Goal: Transaction & Acquisition: Purchase product/service

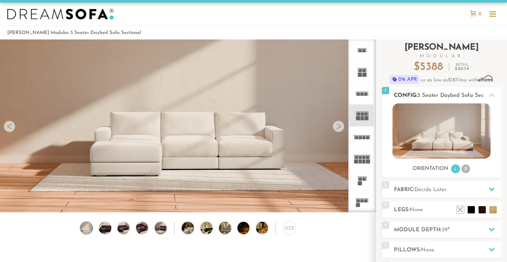
click at [463, 138] on img at bounding box center [442, 130] width 98 height 55
click at [464, 168] on li "R" at bounding box center [465, 168] width 9 height 9
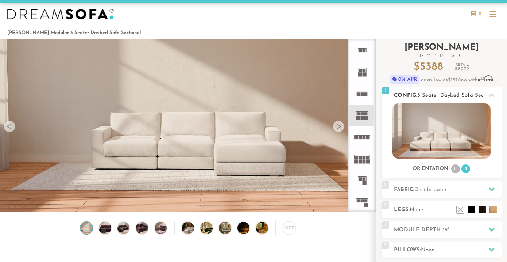
click at [455, 169] on li "L" at bounding box center [455, 168] width 9 height 9
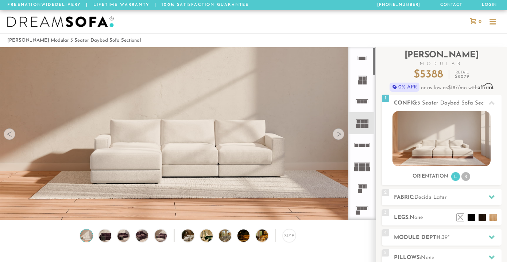
click at [361, 81] on rect at bounding box center [360, 82] width 4 height 4
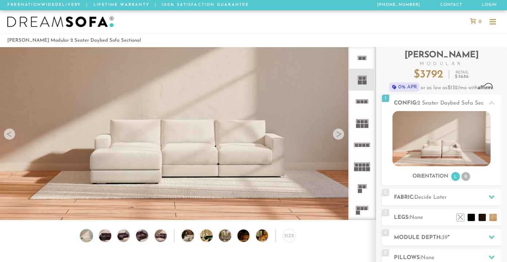
click at [361, 99] on icon at bounding box center [362, 101] width 22 height 22
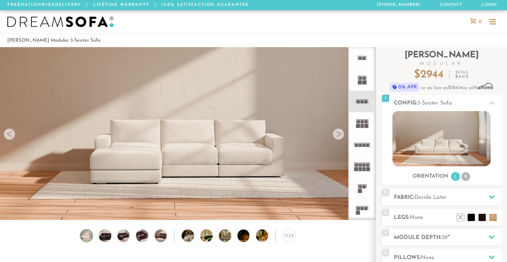
click at [362, 127] on rect at bounding box center [362, 126] width 3 height 4
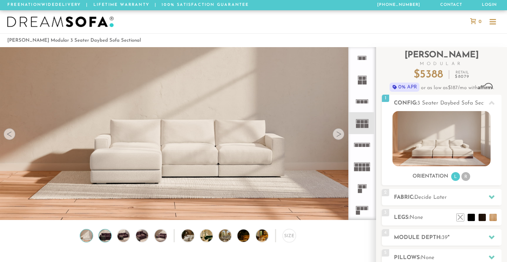
click at [104, 235] on img at bounding box center [105, 235] width 15 height 12
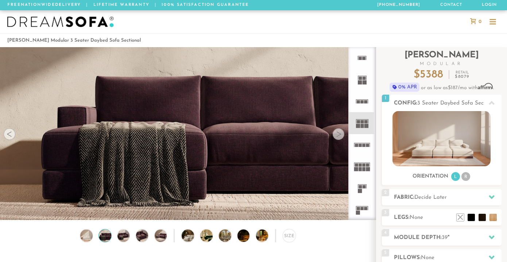
click at [115, 236] on div "Size" at bounding box center [188, 237] width 376 height 16
click at [122, 236] on img at bounding box center [123, 235] width 15 height 12
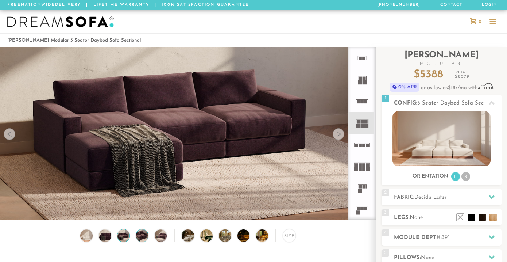
click at [140, 237] on img at bounding box center [142, 235] width 15 height 12
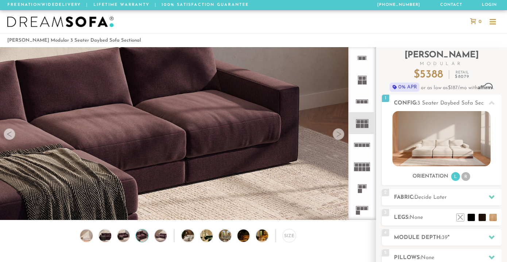
click at [154, 234] on div "Size" at bounding box center [188, 237] width 376 height 16
click at [161, 236] on img at bounding box center [160, 235] width 15 height 12
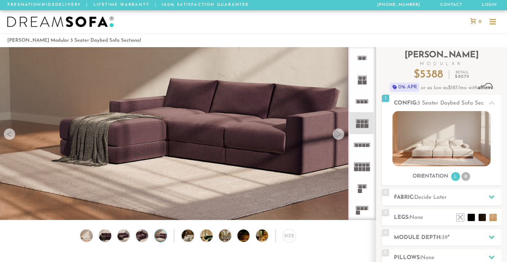
click at [178, 236] on div "Size" at bounding box center [188, 237] width 376 height 16
click at [190, 237] on img at bounding box center [193, 235] width 22 height 12
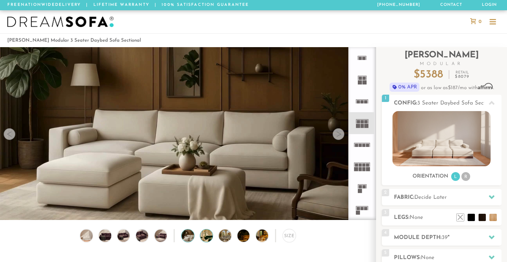
click at [206, 237] on img at bounding box center [211, 235] width 22 height 12
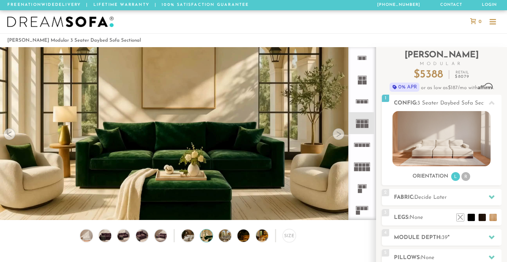
click at [196, 234] on div "Size" at bounding box center [188, 237] width 376 height 16
click at [192, 234] on img at bounding box center [193, 235] width 22 height 12
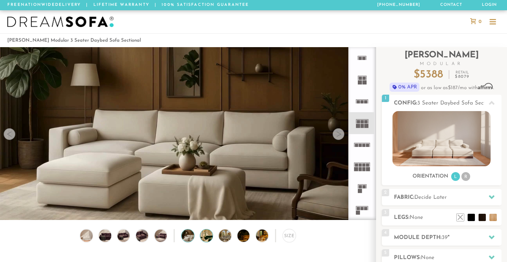
click at [206, 236] on img at bounding box center [211, 235] width 22 height 12
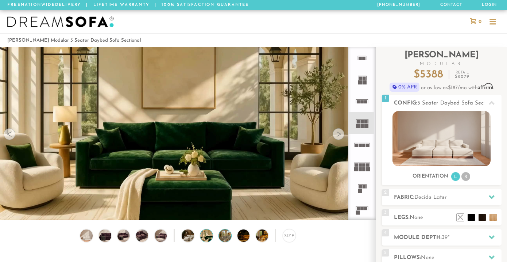
click at [222, 239] on img at bounding box center [230, 235] width 22 height 12
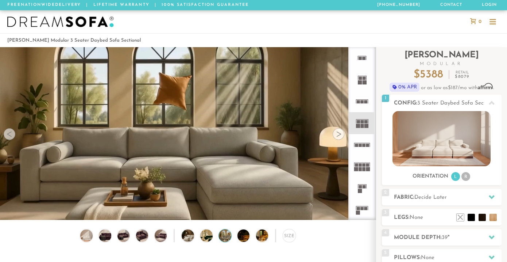
click at [235, 236] on div "Size" at bounding box center [188, 237] width 376 height 16
click at [243, 237] on img at bounding box center [248, 235] width 22 height 12
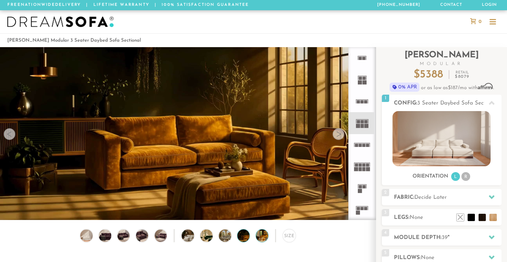
click at [262, 237] on img at bounding box center [267, 235] width 22 height 12
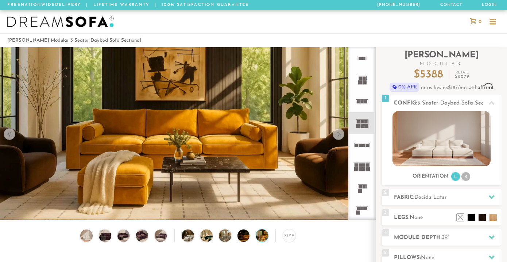
click at [236, 236] on div "Size" at bounding box center [188, 237] width 376 height 16
click at [226, 236] on img at bounding box center [230, 235] width 22 height 12
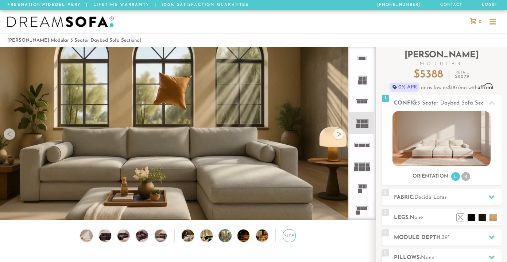
click at [290, 239] on div "Size" at bounding box center [289, 235] width 13 height 13
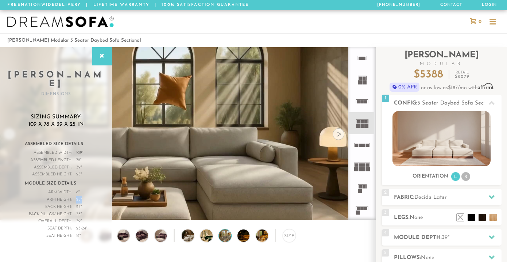
drag, startPoint x: 82, startPoint y: 190, endPoint x: 76, endPoint y: 190, distance: 6.2
click at [76, 196] on div "Arm Height: 25 "" at bounding box center [56, 199] width 62 height 7
click at [77, 211] on span "33" at bounding box center [78, 214] width 4 height 7
click at [79, 217] on span "39" at bounding box center [78, 220] width 4 height 7
drag, startPoint x: 78, startPoint y: 215, endPoint x: 86, endPoint y: 215, distance: 8.4
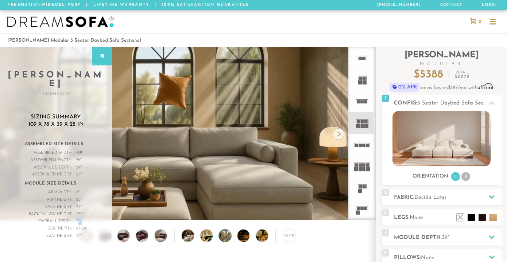
click at [86, 217] on div "Overall Depth: 39 "" at bounding box center [56, 220] width 62 height 7
click at [80, 232] on div "Seat Height: 18 "" at bounding box center [56, 235] width 62 height 7
click at [80, 232] on div "18 "" at bounding box center [78, 235] width 4 height 7
click at [285, 236] on div "Size" at bounding box center [289, 235] width 13 height 13
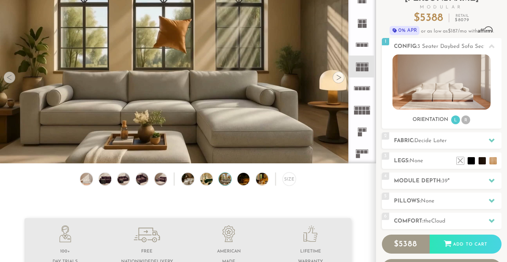
scroll to position [58, 0]
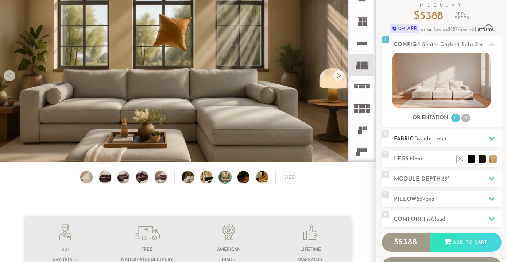
click at [464, 140] on h2 "Fabric: Decide Later" at bounding box center [448, 139] width 108 height 8
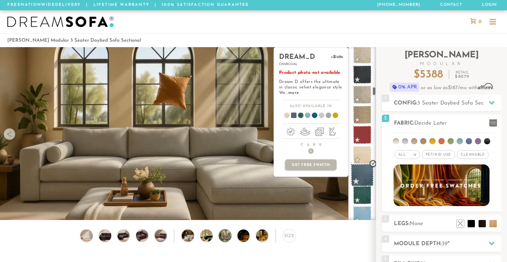
scroll to position [1033, 0]
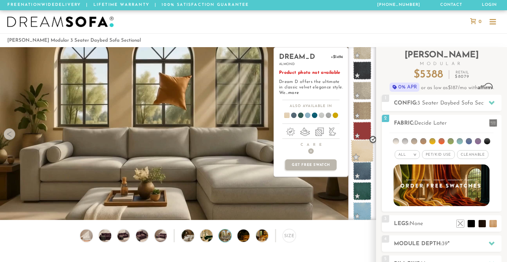
click at [365, 146] on span at bounding box center [362, 150] width 23 height 23
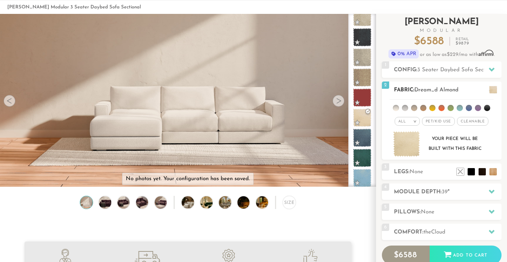
scroll to position [36, 0]
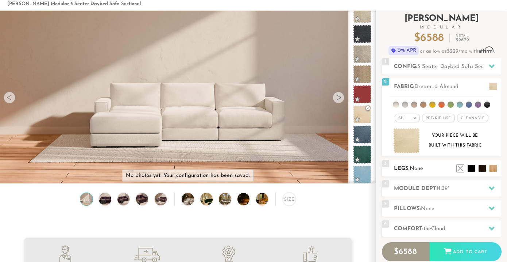
click at [387, 164] on span "3" at bounding box center [385, 163] width 7 height 7
click at [398, 164] on div "3 Legs: None $0 $199 Nailheads:" at bounding box center [442, 168] width 120 height 16
click at [415, 170] on span "None" at bounding box center [416, 168] width 13 height 5
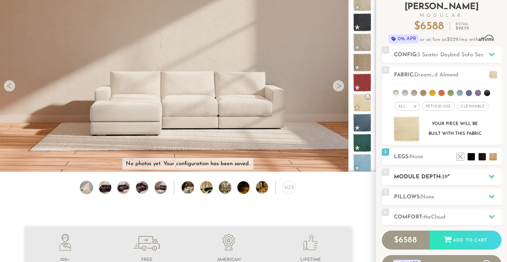
click at [487, 173] on div at bounding box center [491, 176] width 15 height 15
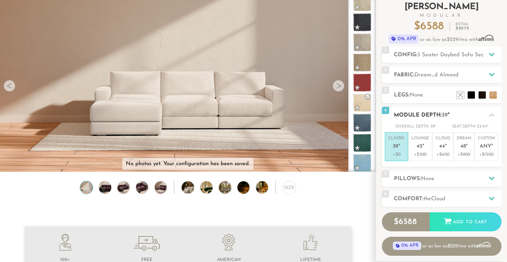
click at [460, 116] on h2 "Module Depth: 39 "" at bounding box center [448, 115] width 108 height 8
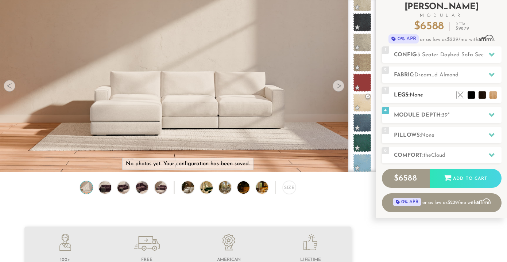
click at [439, 95] on h2 "Legs: None" at bounding box center [448, 95] width 108 height 8
click at [491, 98] on h2 "Legs: None" at bounding box center [448, 95] width 108 height 8
click at [491, 96] on li at bounding box center [482, 83] width 29 height 29
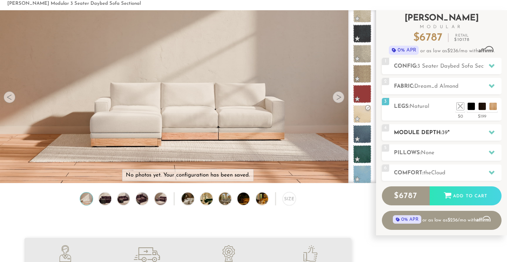
scroll to position [36, 0]
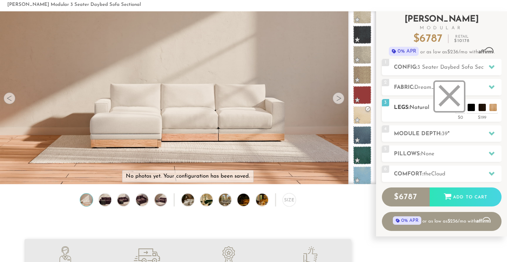
click at [459, 107] on li at bounding box center [449, 96] width 29 height 29
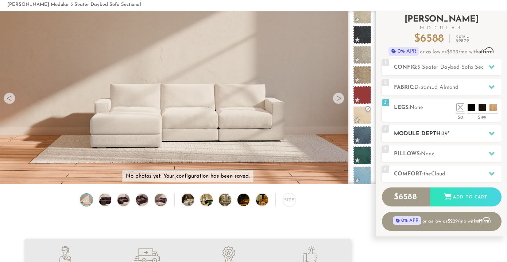
scroll to position [45, 0]
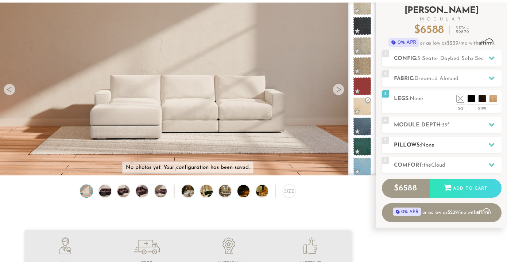
click at [437, 138] on div "5 Pillows: None" at bounding box center [442, 144] width 120 height 16
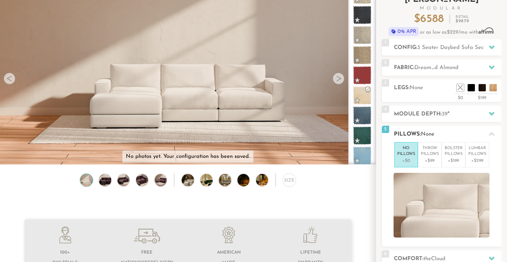
scroll to position [60, 0]
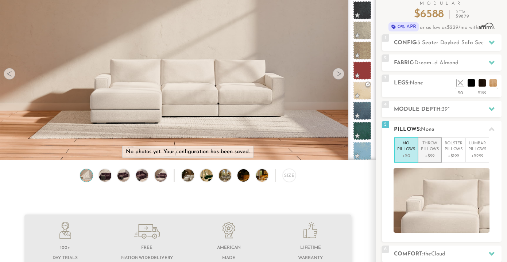
click at [430, 155] on p "+$99" at bounding box center [430, 155] width 18 height 7
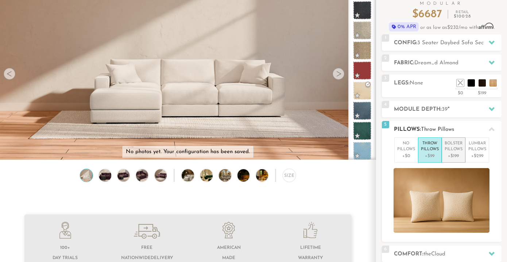
click at [454, 148] on p "Bolster Pillows" at bounding box center [454, 146] width 18 height 12
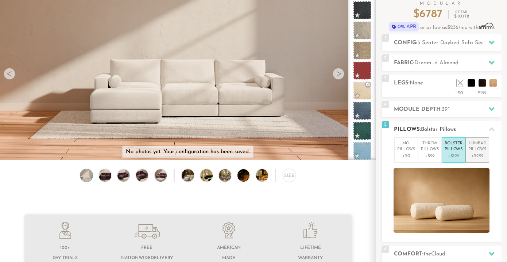
click at [475, 155] on p "+$299" at bounding box center [477, 155] width 18 height 7
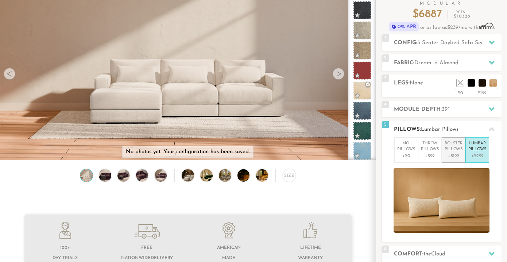
click at [447, 153] on p "+$199" at bounding box center [454, 155] width 18 height 7
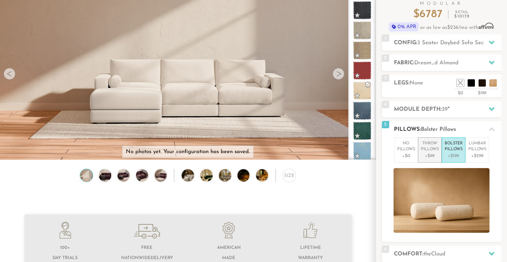
click at [426, 147] on p "Throw Pillows" at bounding box center [430, 146] width 18 height 12
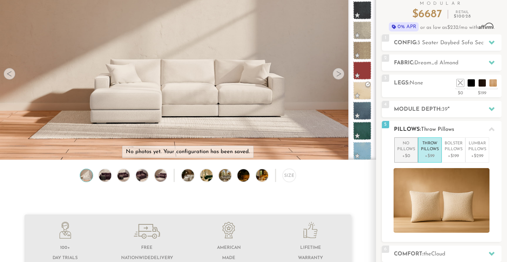
click at [413, 148] on p "No Pillows" at bounding box center [406, 146] width 18 height 12
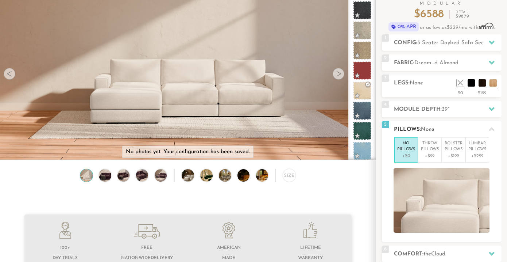
click at [440, 129] on h2 "Pillows: None" at bounding box center [448, 129] width 108 height 8
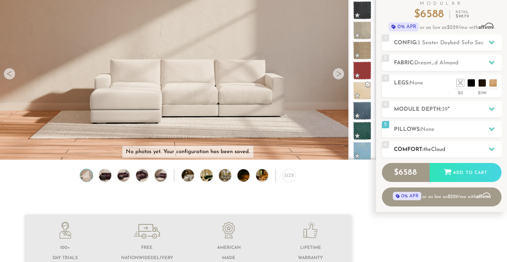
click at [443, 147] on span "Cloud" at bounding box center [438, 149] width 14 height 5
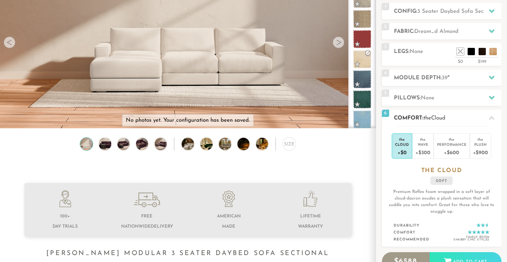
scroll to position [101, 0]
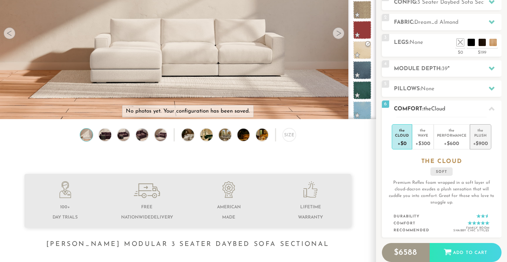
click at [485, 144] on div "+$900" at bounding box center [480, 143] width 15 height 11
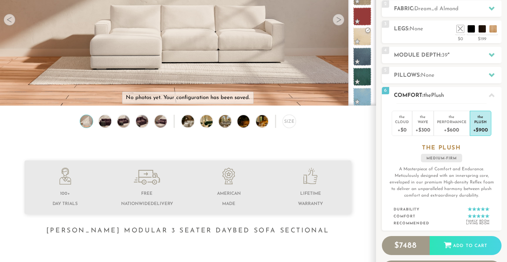
scroll to position [115, 0]
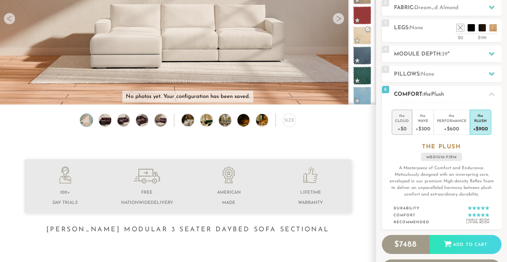
click at [405, 123] on div "+$0" at bounding box center [402, 128] width 14 height 11
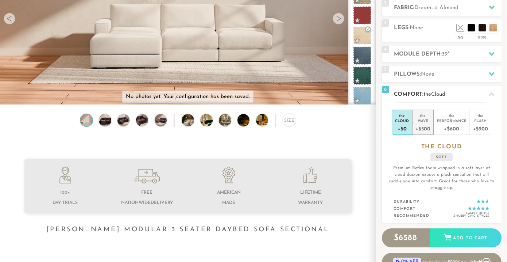
click at [426, 126] on div "+$300" at bounding box center [423, 128] width 15 height 11
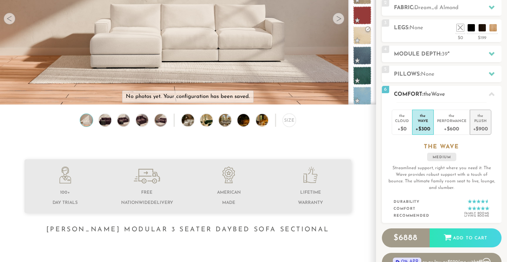
click at [486, 128] on div "+$900" at bounding box center [480, 128] width 15 height 11
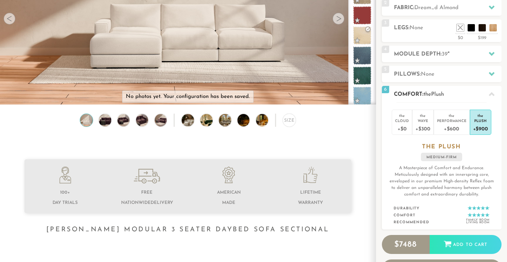
click at [455, 88] on div "6 Comfort: the Plush medium firm" at bounding box center [442, 94] width 120 height 16
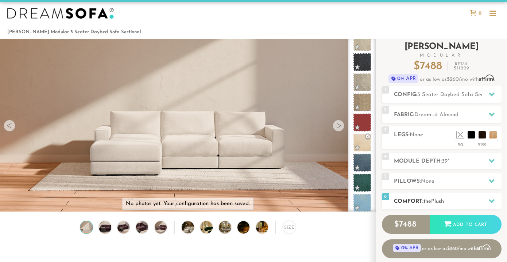
scroll to position [10, 0]
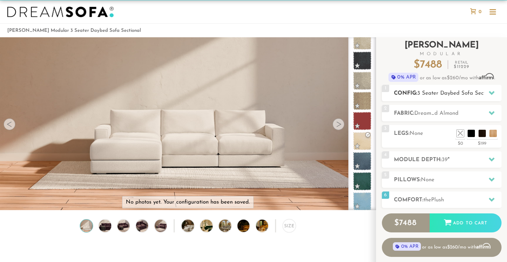
click at [441, 89] on h2 "Config: 3 Seater Daybed Sofa Sectional" at bounding box center [448, 93] width 108 height 8
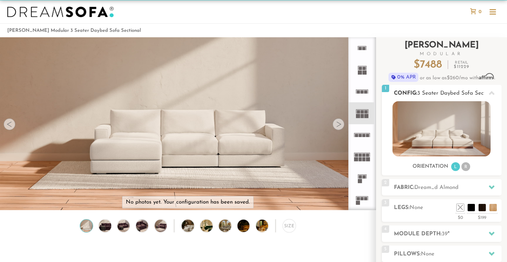
click at [441, 89] on h2 "Config: 3 Seater Daybed Sofa Sectional" at bounding box center [448, 93] width 108 height 8
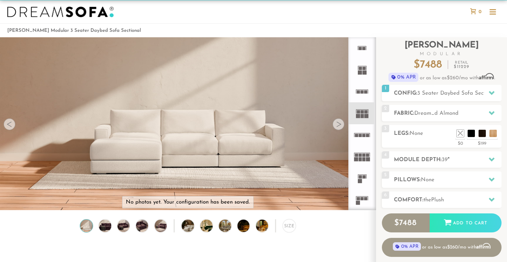
scroll to position [0, 0]
